Goal: Transaction & Acquisition: Purchase product/service

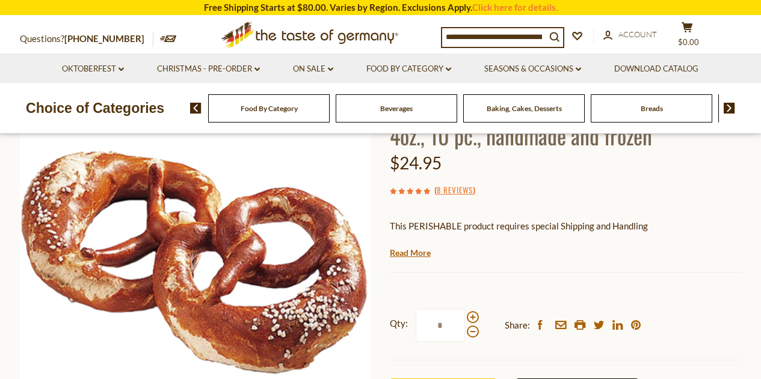
scroll to position [169, 0]
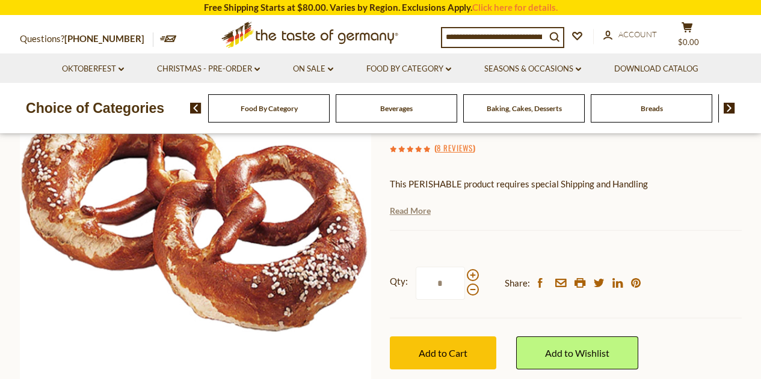
click at [403, 212] on link "Read More" at bounding box center [410, 211] width 41 height 12
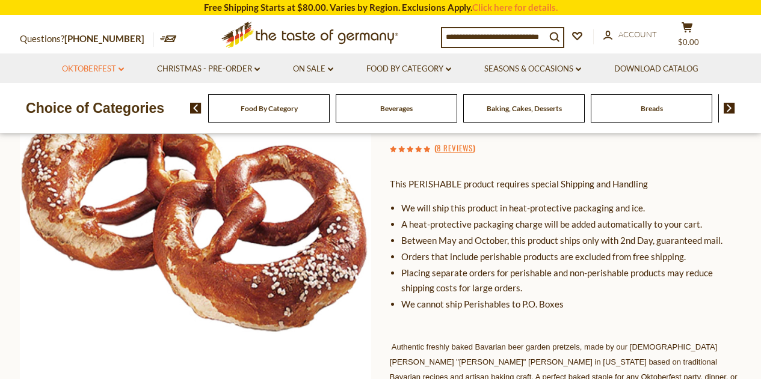
click at [117, 69] on link "Oktoberfest dropdown_arrow" at bounding box center [93, 69] width 62 height 13
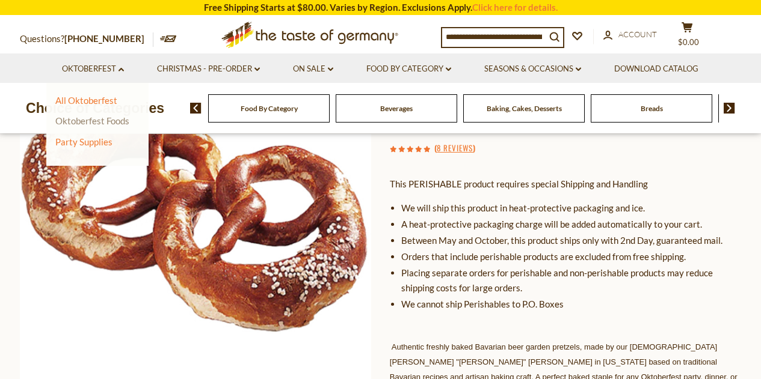
click at [85, 125] on link "Oktoberfest Foods" at bounding box center [92, 120] width 74 height 11
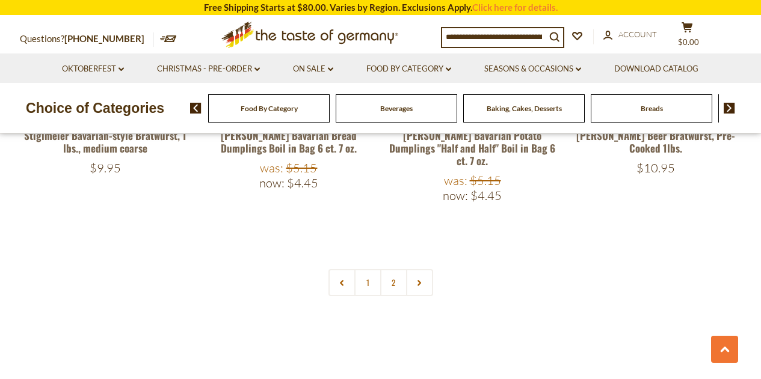
scroll to position [2733, 0]
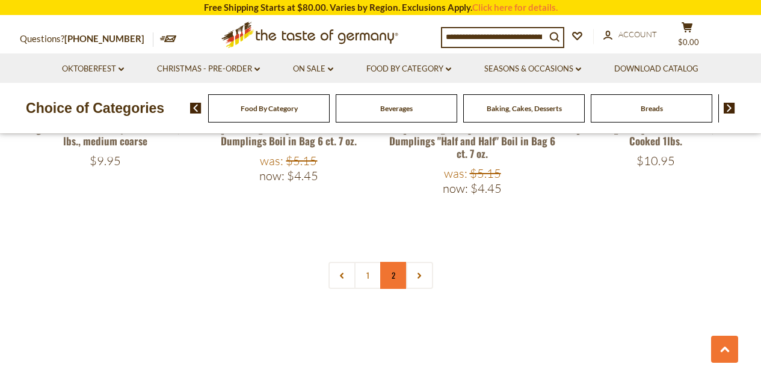
click at [396, 262] on link "2" at bounding box center [393, 275] width 27 height 27
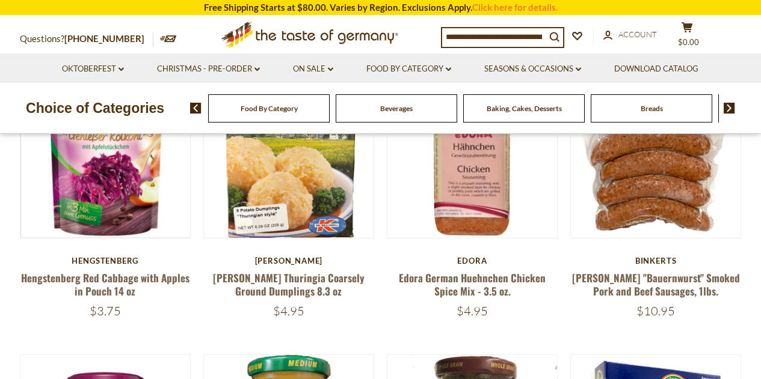
scroll to position [0, 0]
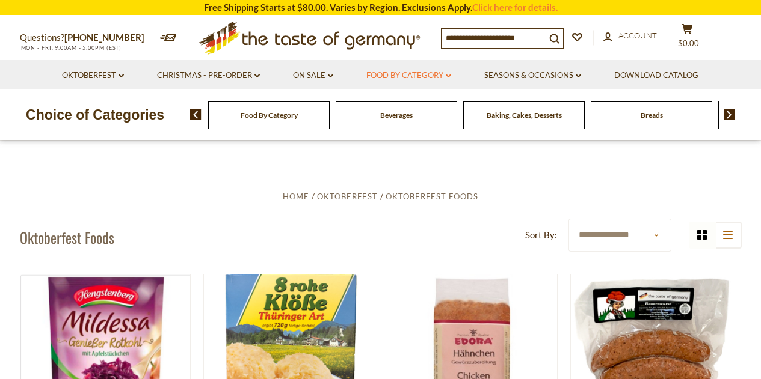
click at [449, 78] on icon "dropdown_arrow" at bounding box center [448, 76] width 5 height 4
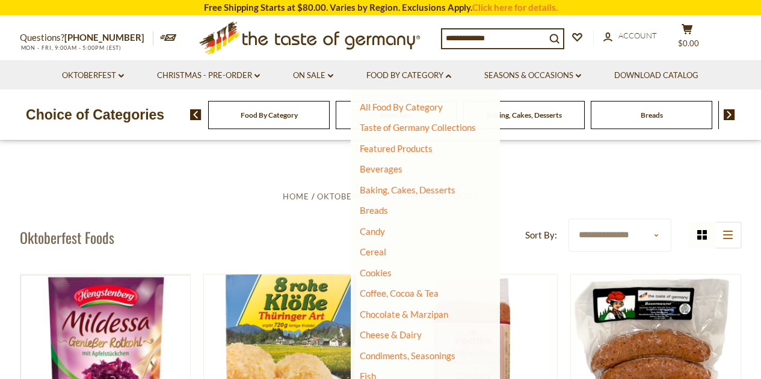
click at [495, 35] on input at bounding box center [493, 37] width 103 height 17
type input "*******"
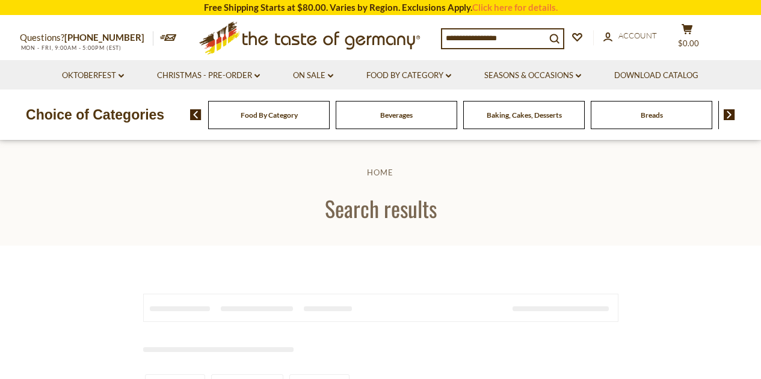
type input "*******"
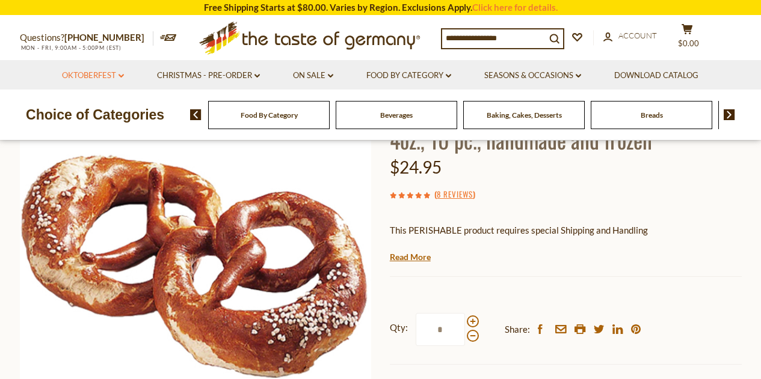
scroll to position [169, 0]
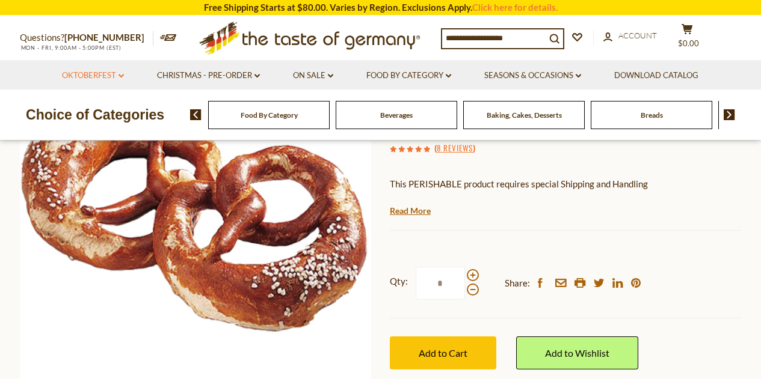
click at [119, 80] on link "Oktoberfest dropdown_arrow" at bounding box center [93, 75] width 62 height 13
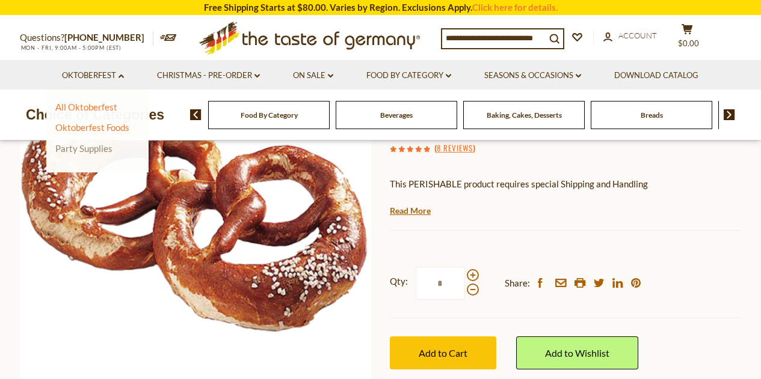
click at [94, 147] on link "Party Supplies" at bounding box center [83, 148] width 57 height 11
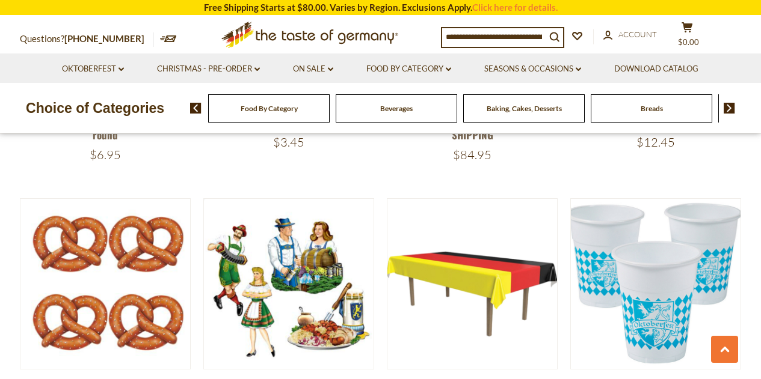
scroll to position [1872, 0]
